Goal: Task Accomplishment & Management: Use online tool/utility

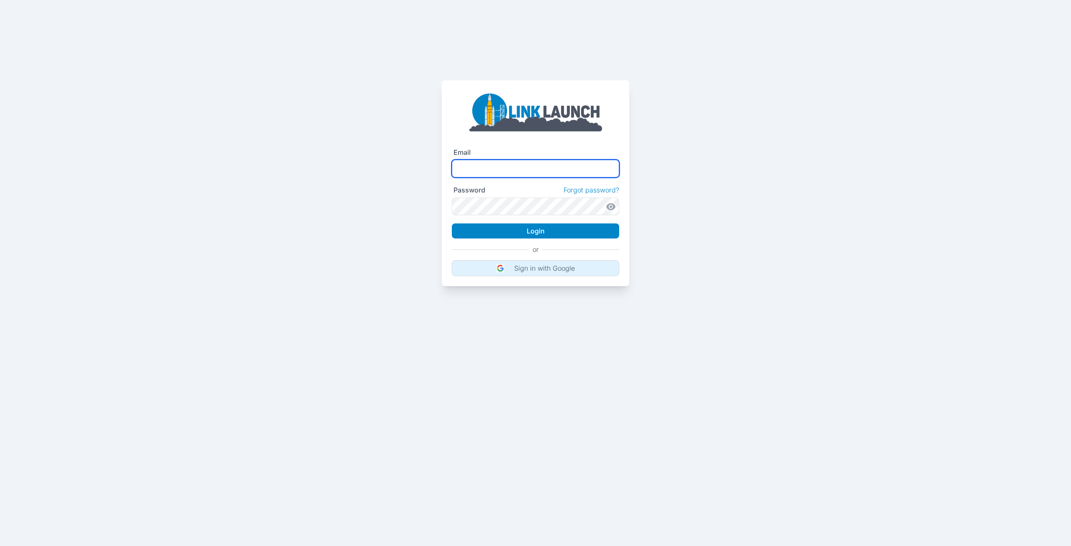
type input "**********"
click at [514, 267] on p "Sign in with Google" at bounding box center [544, 268] width 61 height 8
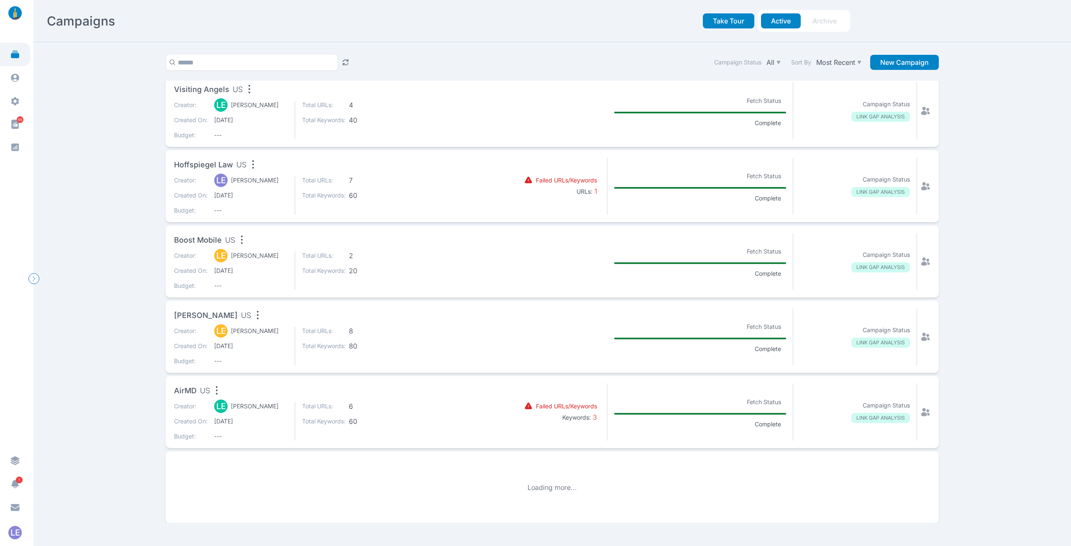
scroll to position [1089, 0]
click at [262, 259] on div "Creator: LE [PERSON_NAME] Created On: [DATE] Budget: ---" at bounding box center [231, 270] width 114 height 38
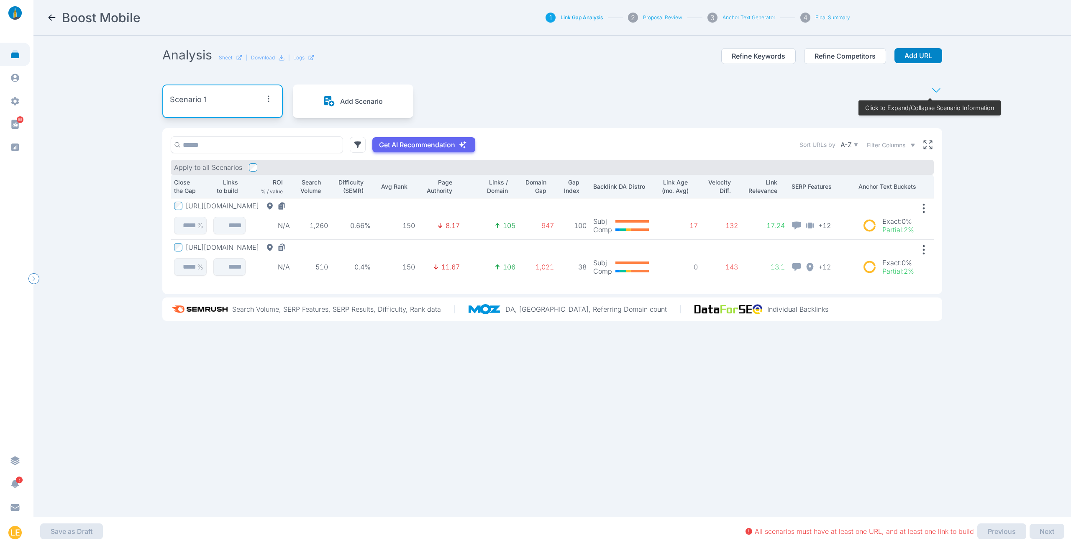
click at [289, 204] on button "[URL][DOMAIN_NAME]" at bounding box center [237, 206] width 103 height 8
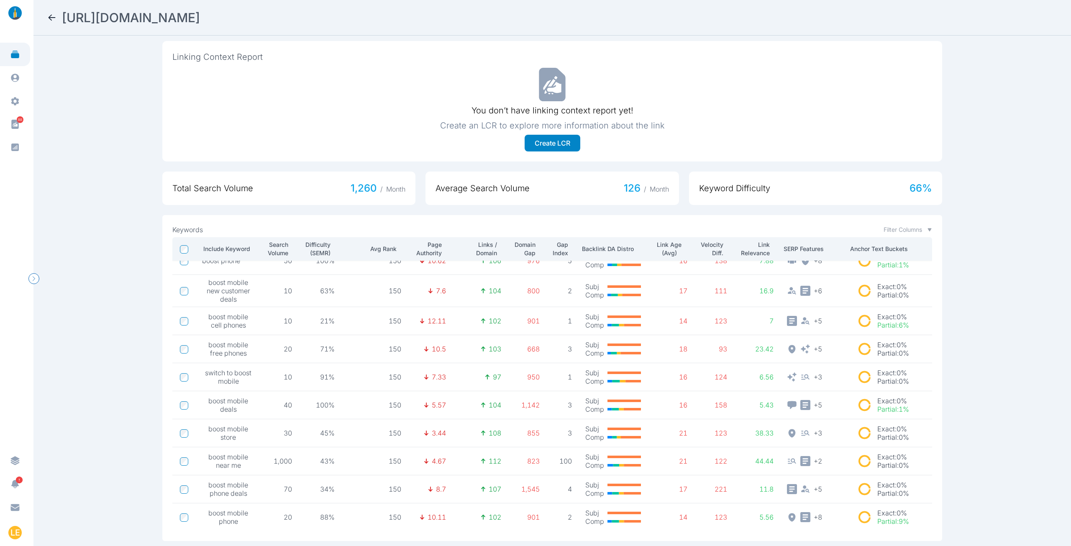
scroll to position [277, 0]
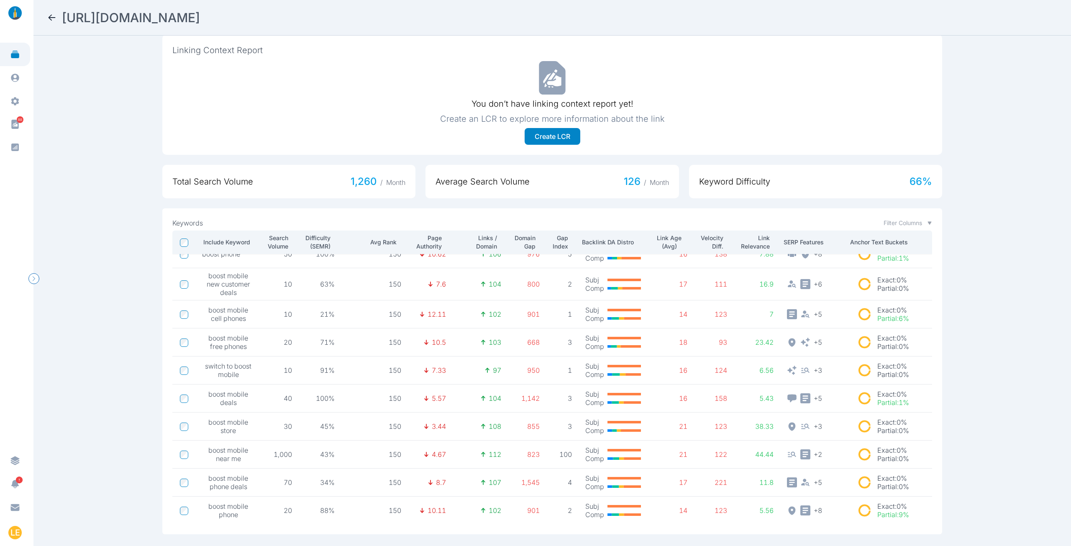
click at [46, 15] on nav "[URL][DOMAIN_NAME]" at bounding box center [552, 18] width 1038 height 36
click at [52, 16] on icon at bounding box center [52, 18] width 10 height 10
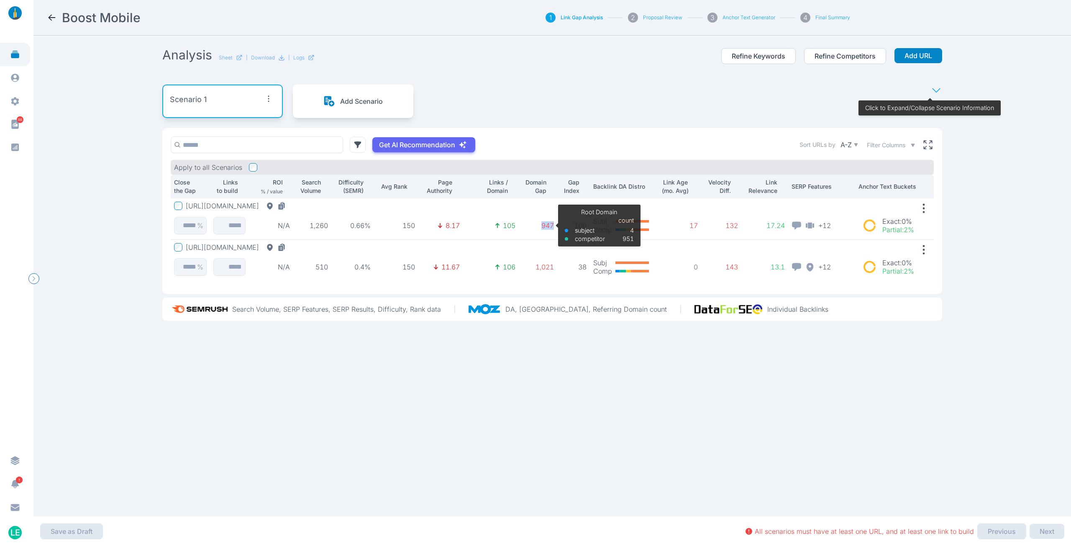
drag, startPoint x: 551, startPoint y: 225, endPoint x: 533, endPoint y: 226, distance: 17.2
click at [533, 226] on p "947" at bounding box center [538, 225] width 32 height 8
drag, startPoint x: 551, startPoint y: 223, endPoint x: 533, endPoint y: 223, distance: 18.0
click at [533, 223] on td "947 Root Domain subject competitor count 4 951" at bounding box center [538, 218] width 38 height 41
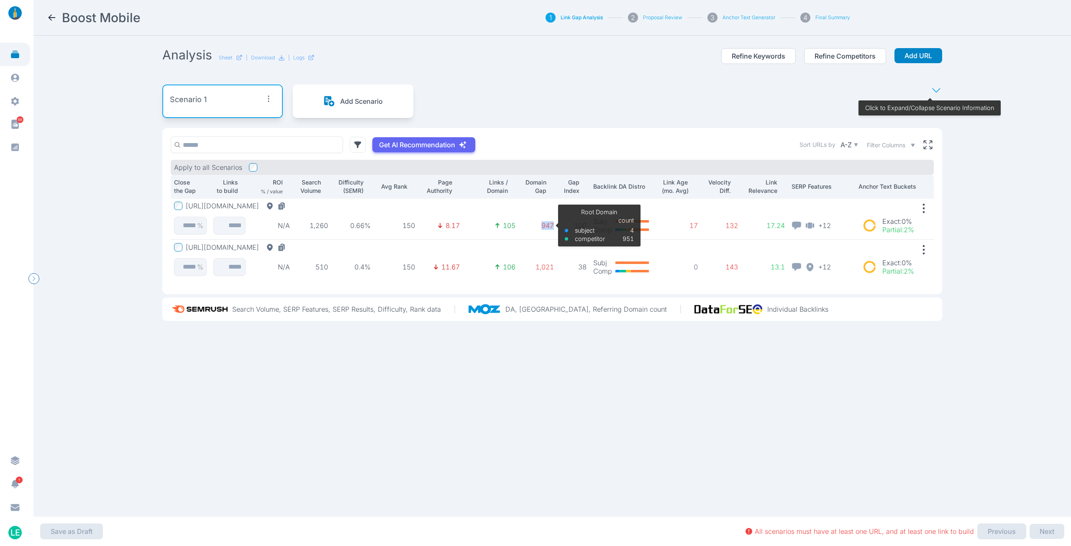
click at [549, 225] on p "947" at bounding box center [538, 225] width 32 height 8
click at [546, 225] on p "947" at bounding box center [538, 225] width 32 height 8
click at [549, 226] on p "947" at bounding box center [538, 225] width 32 height 8
drag, startPoint x: 736, startPoint y: 226, endPoint x: 728, endPoint y: 226, distance: 8.4
click at [728, 226] on td "132 Velocity 3 Months 6 Months Subject 0 0 Comp. (avg) 229 133 diff. -229 -133" at bounding box center [721, 218] width 40 height 41
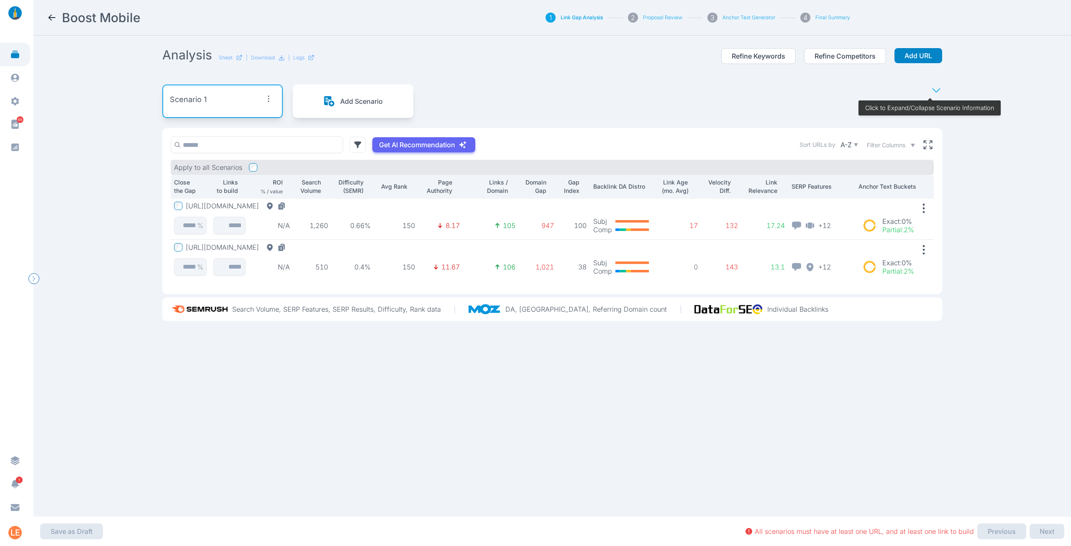
click at [694, 235] on td "17" at bounding box center [679, 218] width 45 height 41
drag, startPoint x: 779, startPoint y: 227, endPoint x: 764, endPoint y: 226, distance: 14.7
click at [764, 226] on p "17.24" at bounding box center [765, 225] width 40 height 8
click at [762, 255] on td "13.1" at bounding box center [764, 260] width 47 height 41
click at [554, 268] on td "1,021" at bounding box center [538, 260] width 38 height 41
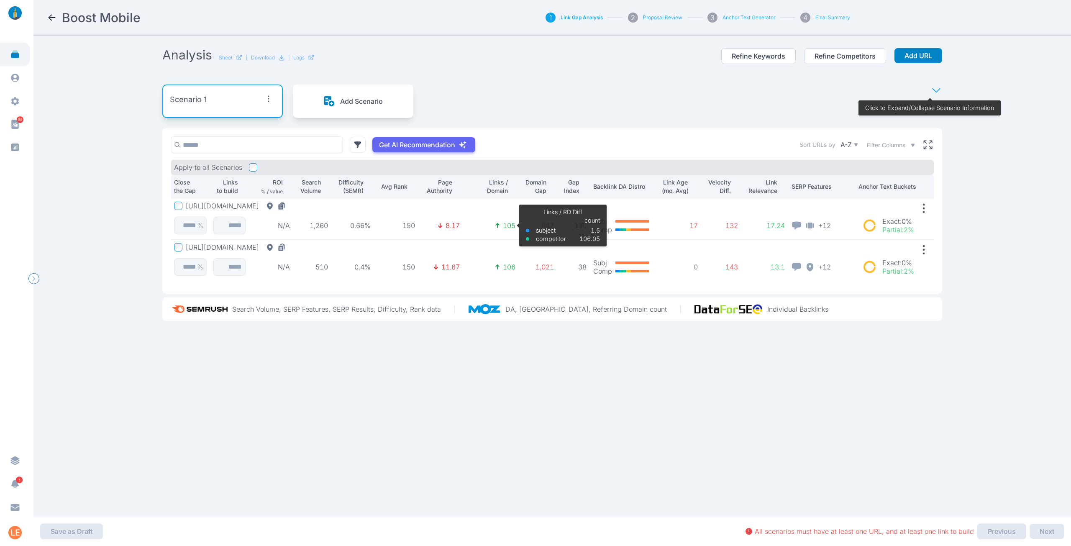
click at [512, 225] on p "105" at bounding box center [509, 225] width 13 height 8
click at [23, 51] on link at bounding box center [15, 54] width 30 height 23
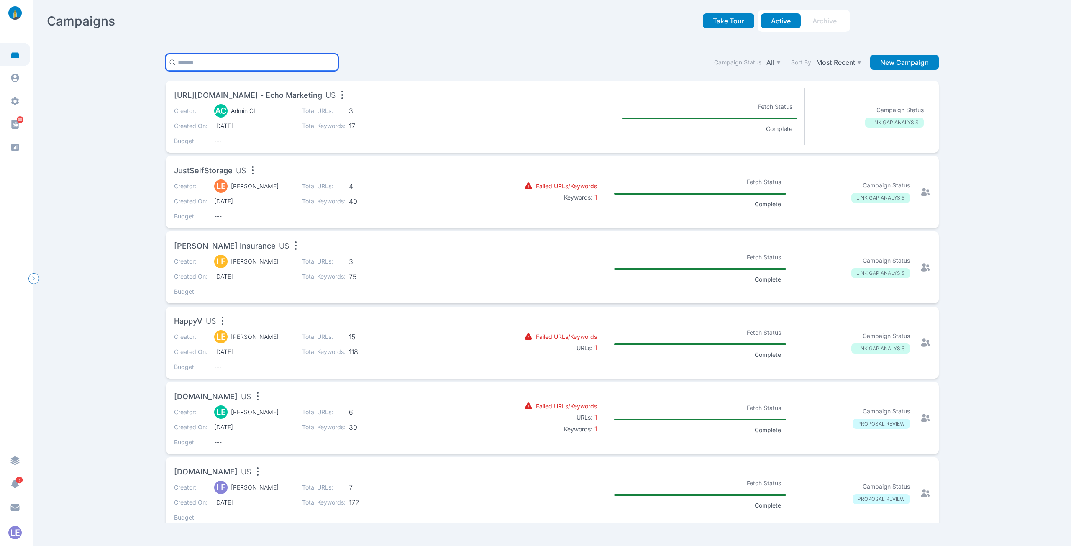
click at [218, 64] on input "text" at bounding box center [252, 62] width 172 height 17
type input "****"
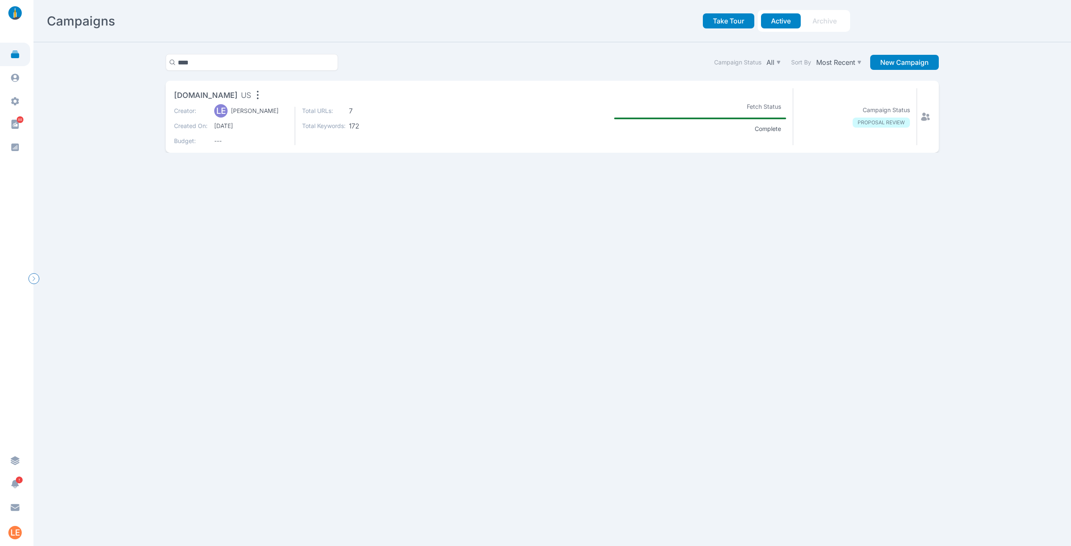
click at [275, 116] on div "Creator: LE [PERSON_NAME] Created On: [DATE] Budget: ---" at bounding box center [231, 126] width 114 height 38
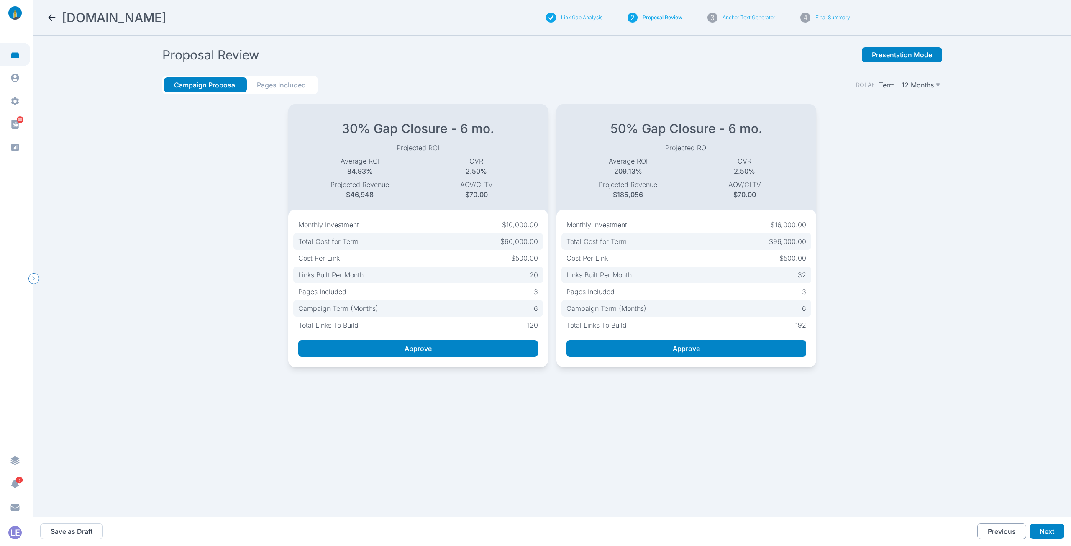
click at [1007, 528] on button "Previous" at bounding box center [1001, 531] width 49 height 16
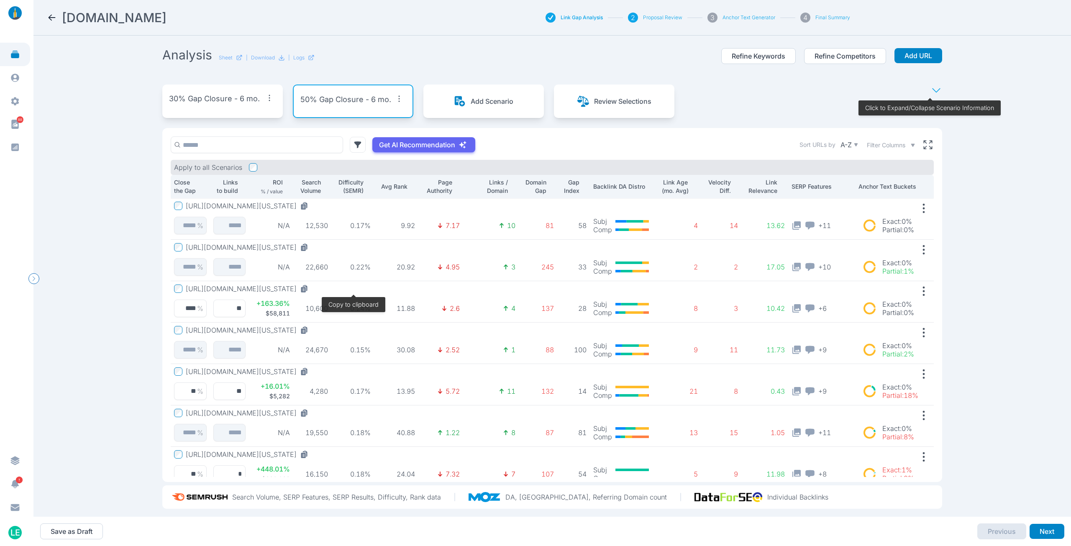
click at [308, 287] on icon at bounding box center [304, 288] width 8 height 8
click at [306, 371] on icon at bounding box center [303, 372] width 5 height 5
click at [302, 454] on icon at bounding box center [304, 454] width 5 height 6
